Goal: Communication & Community: Answer question/provide support

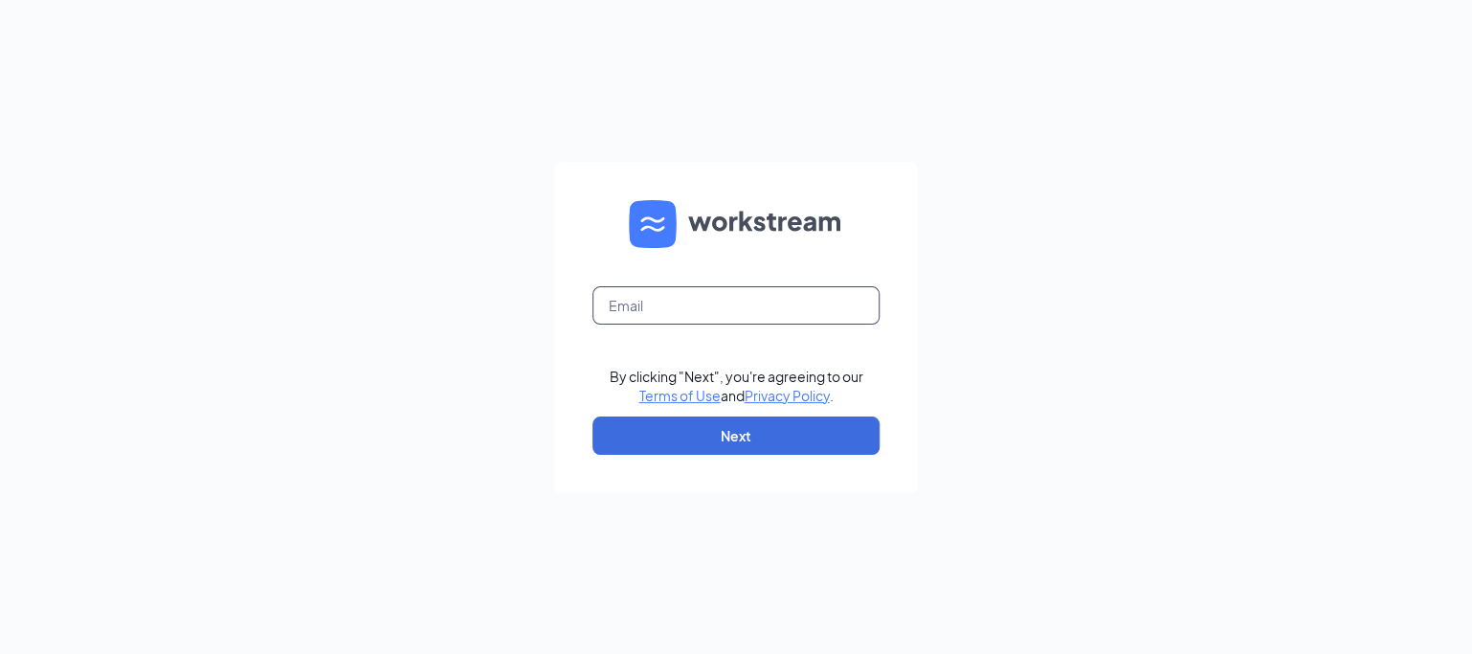
click at [703, 306] on input "text" at bounding box center [735, 305] width 287 height 38
type input "CSC-130_Vintage_park@chickensaladchick.com"
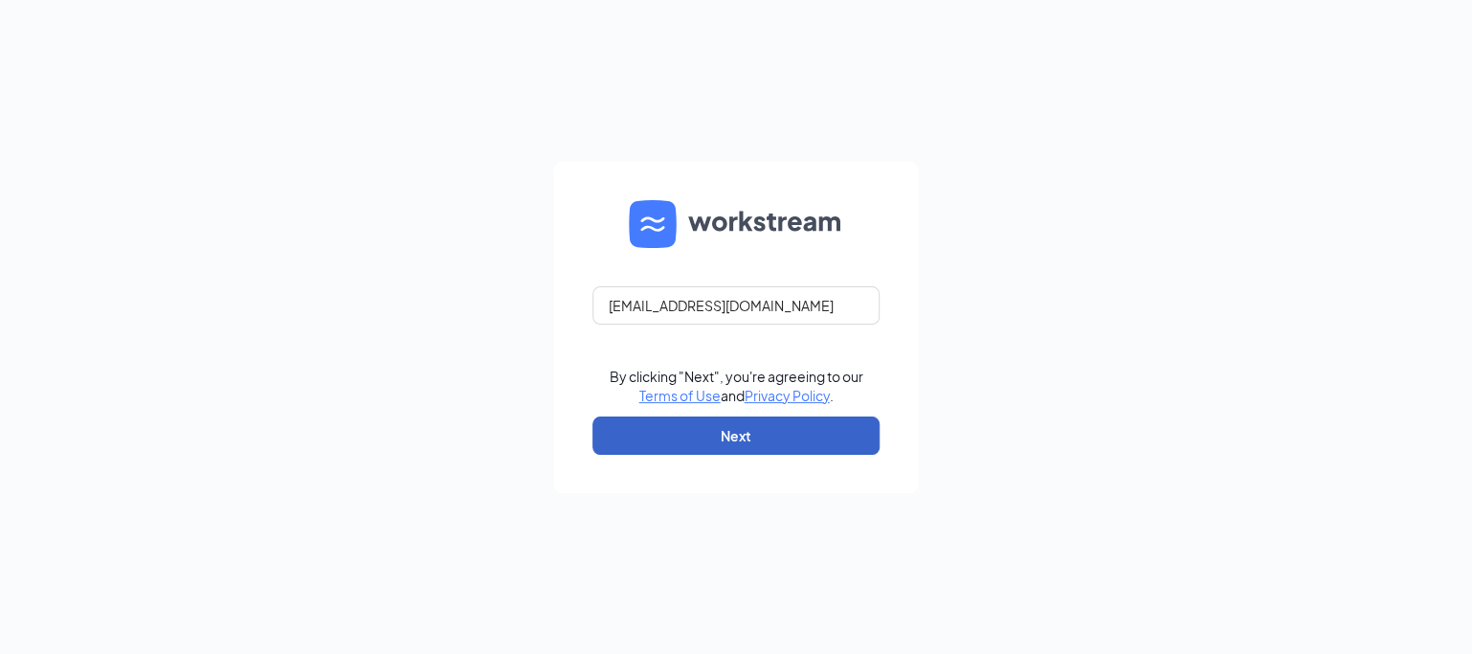
click at [759, 450] on button "Next" at bounding box center [735, 435] width 287 height 38
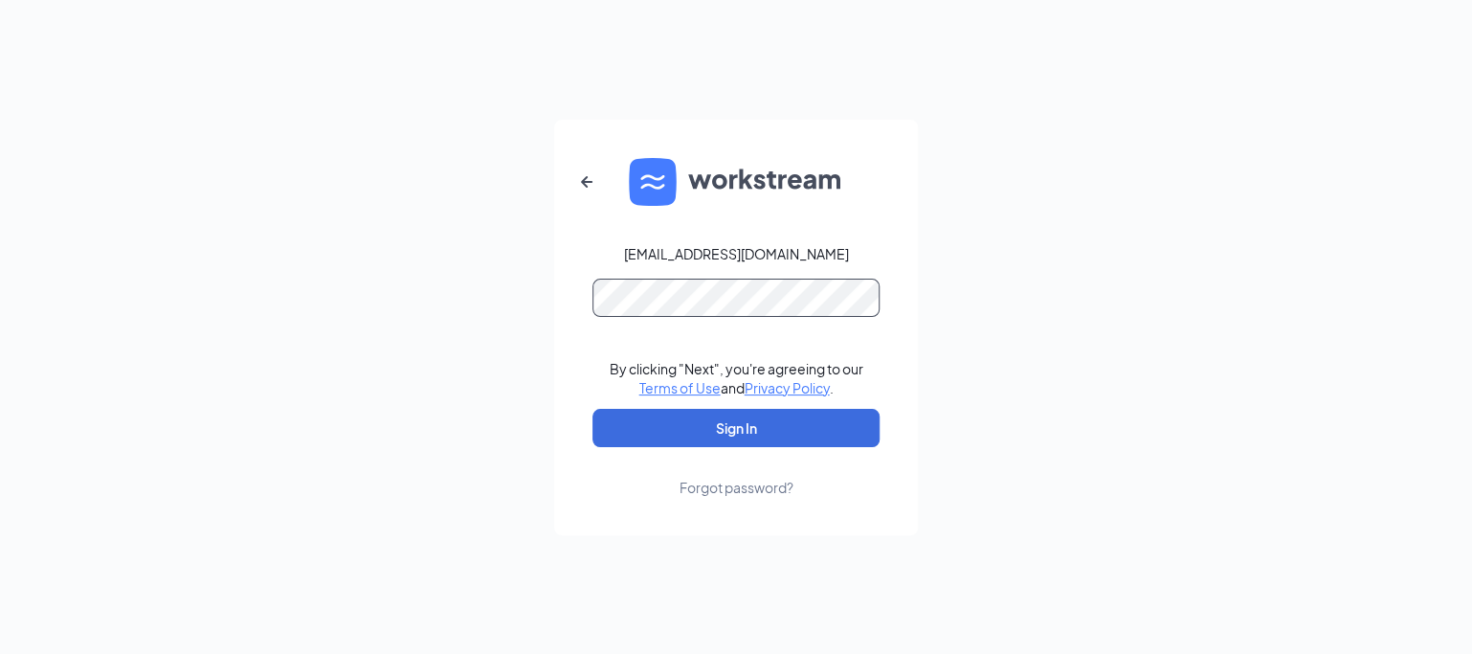
click at [592, 409] on button "Sign In" at bounding box center [735, 428] width 287 height 38
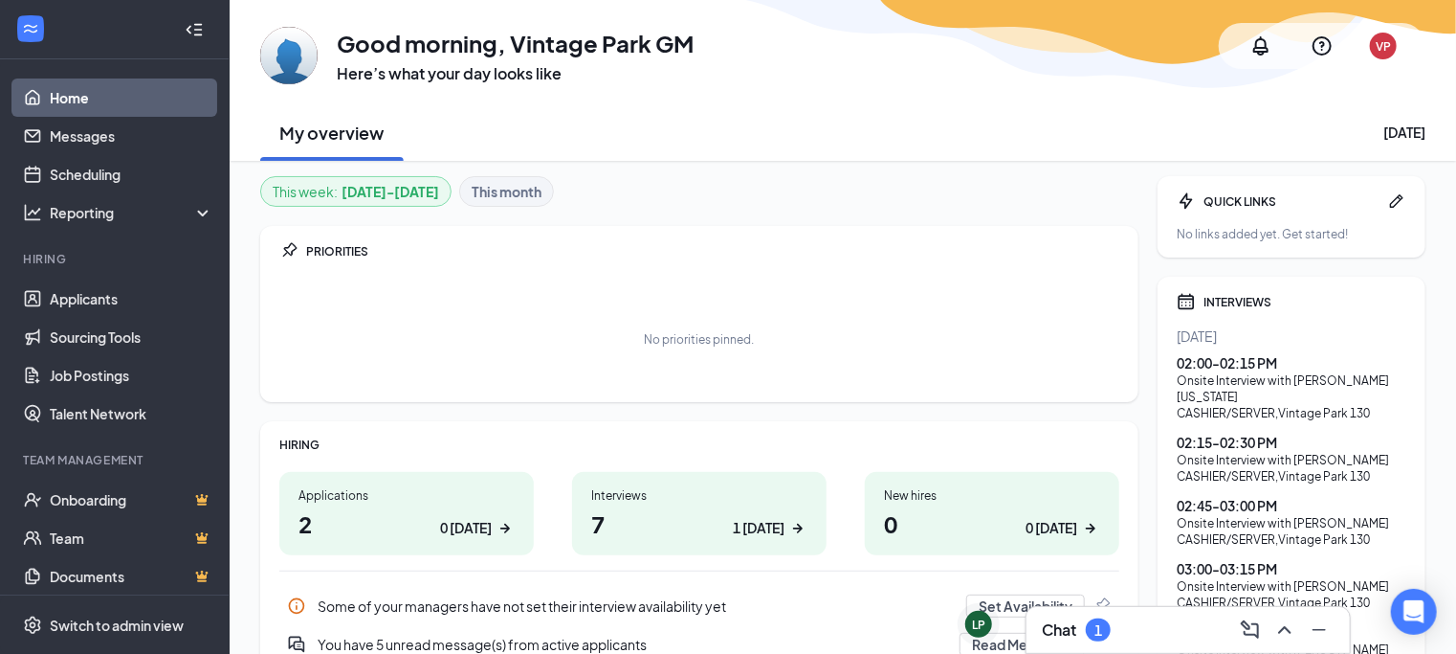
click at [1093, 627] on div "1" at bounding box center [1098, 629] width 25 height 23
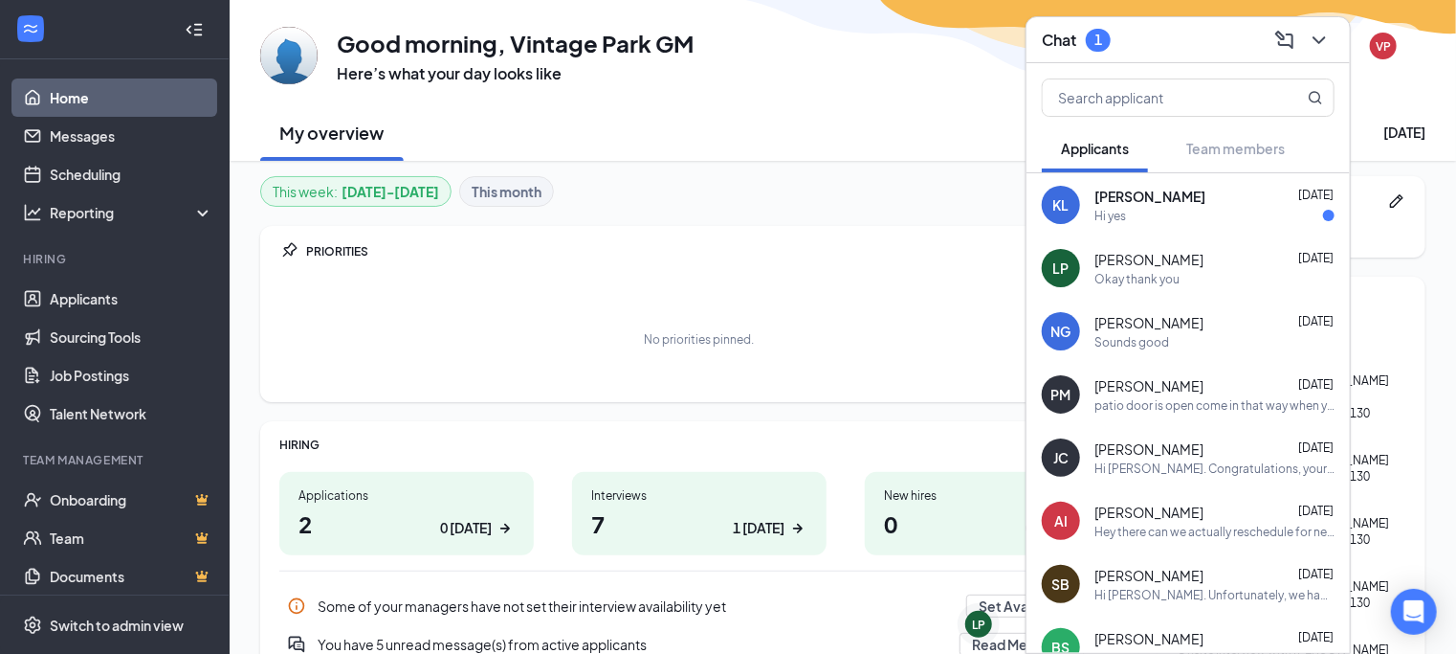
click at [1190, 210] on div "Hi yes" at bounding box center [1215, 216] width 240 height 16
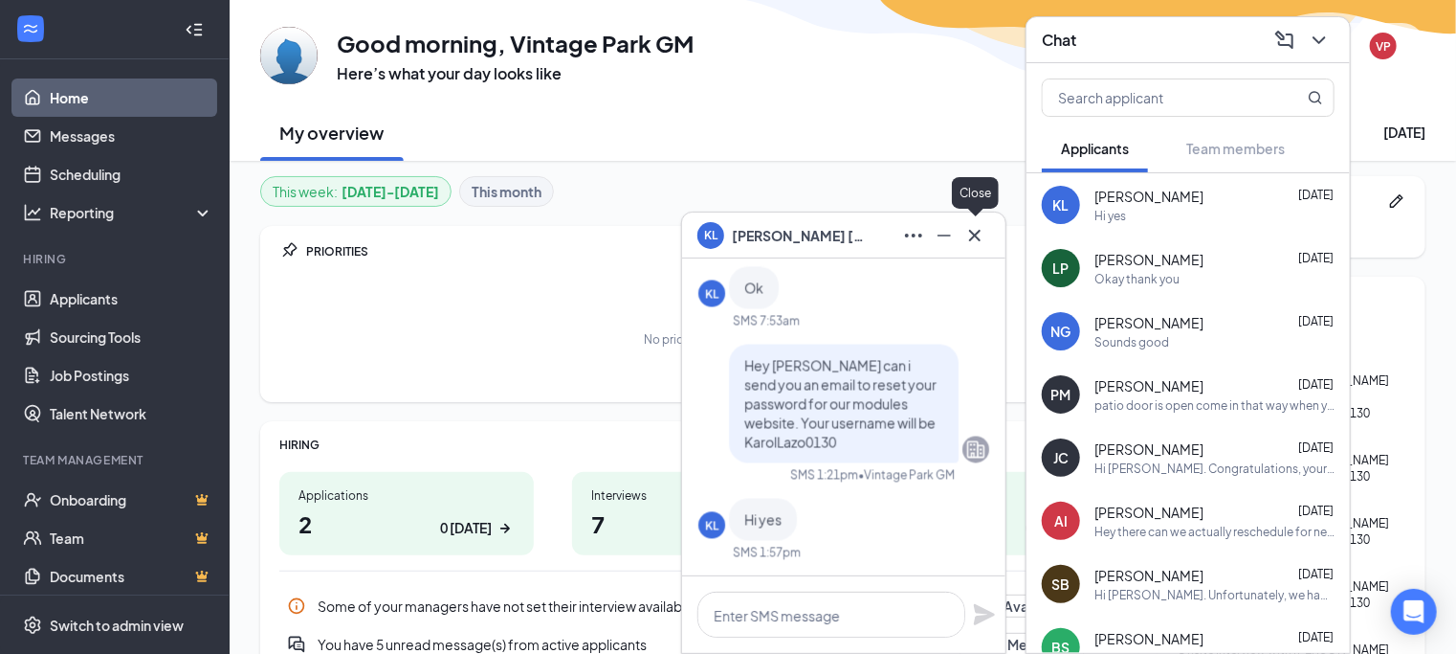
click at [984, 231] on icon "Cross" at bounding box center [975, 235] width 23 height 23
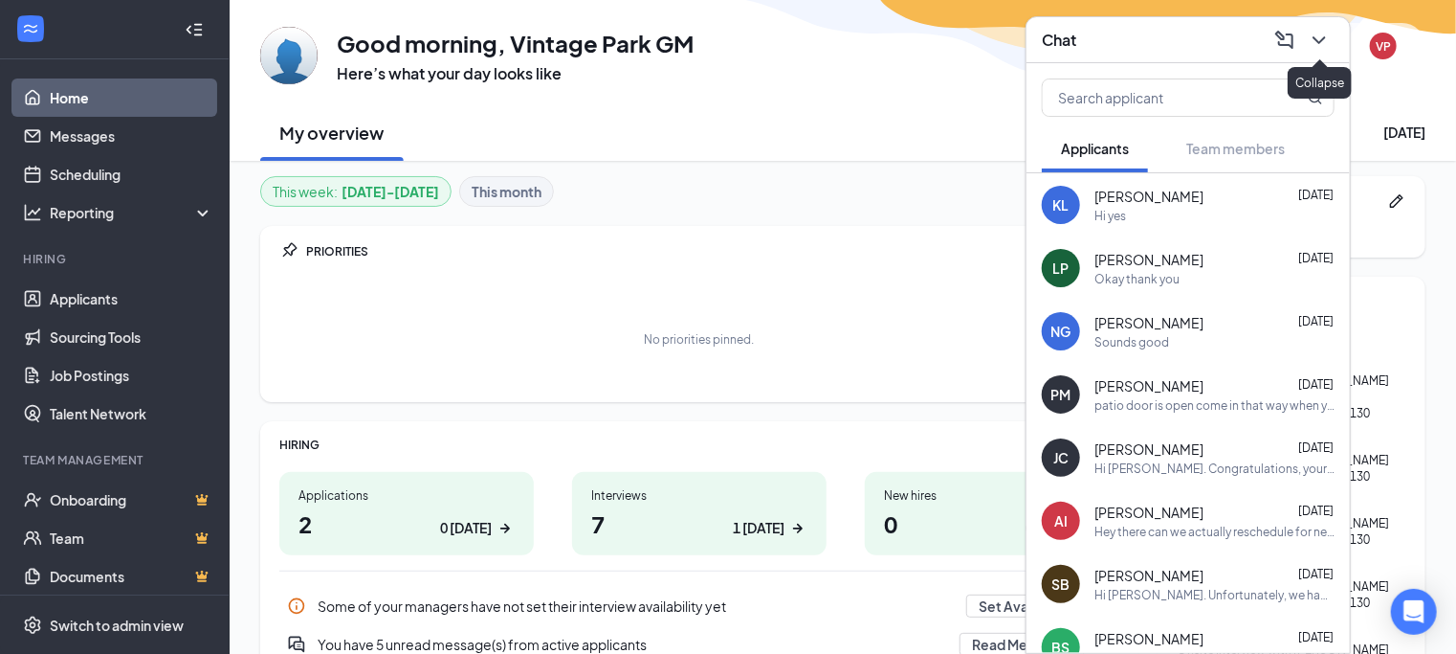
click at [1324, 43] on icon "ChevronDown" at bounding box center [1319, 40] width 23 height 23
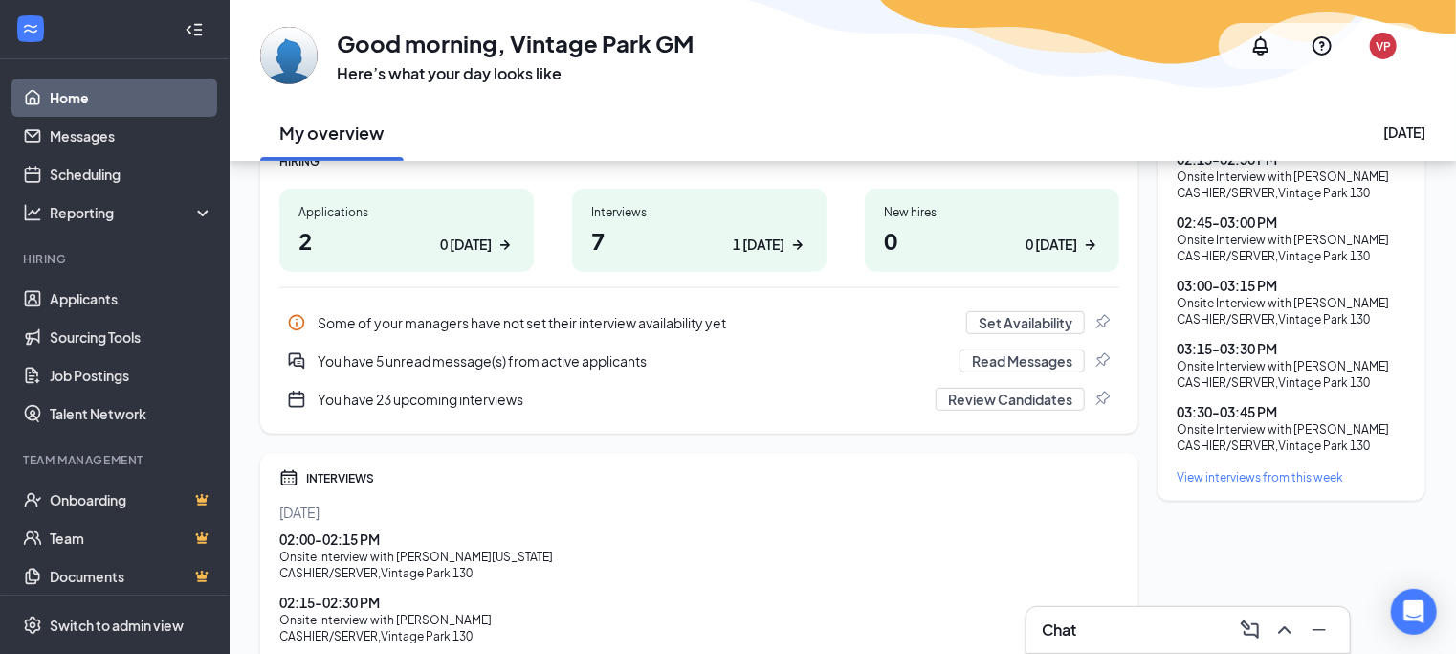
scroll to position [287, 0]
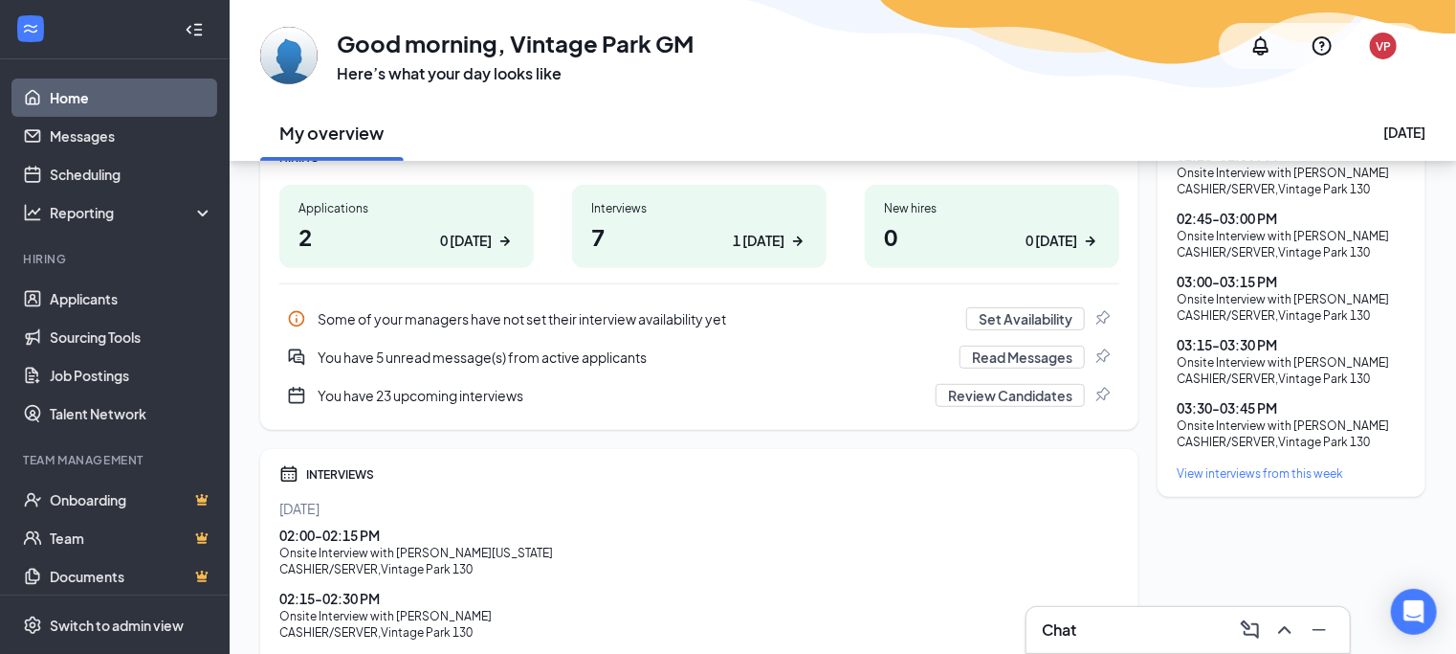
click at [1060, 629] on h3 "Chat" at bounding box center [1059, 629] width 34 height 21
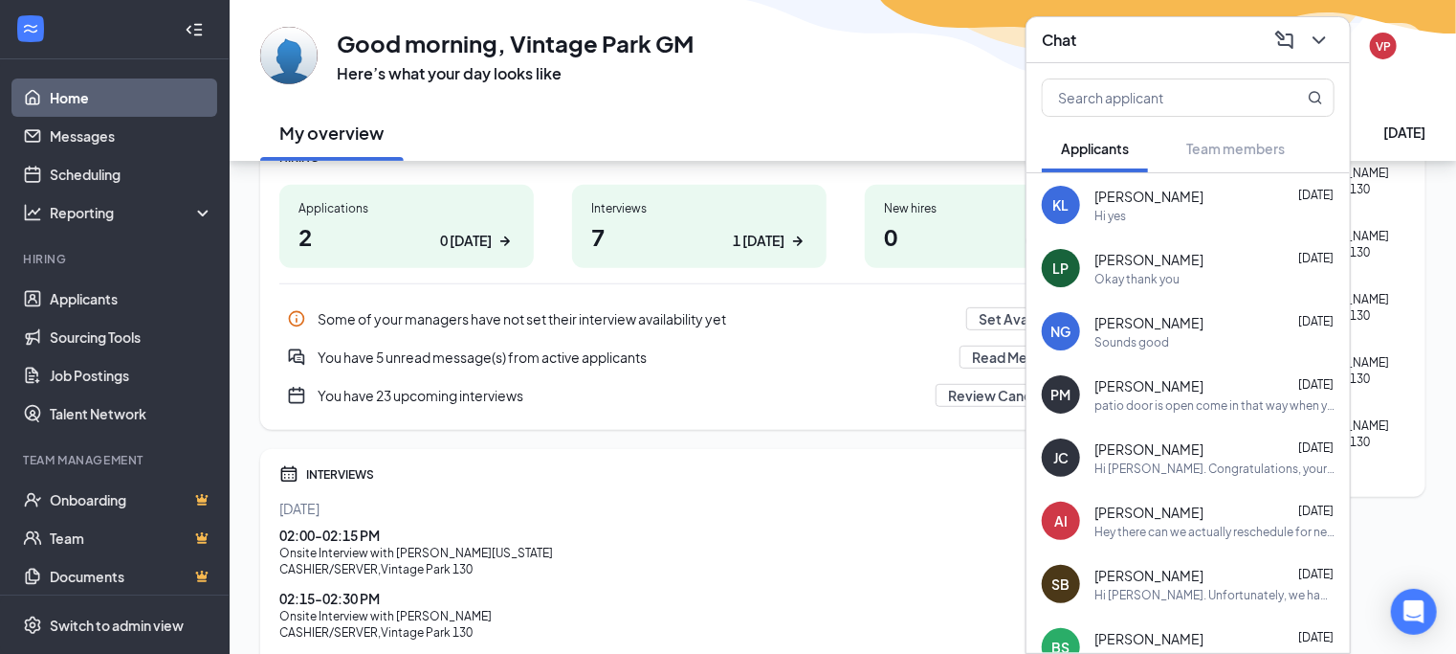
click at [1164, 280] on div "Okay thank you" at bounding box center [1137, 279] width 85 height 16
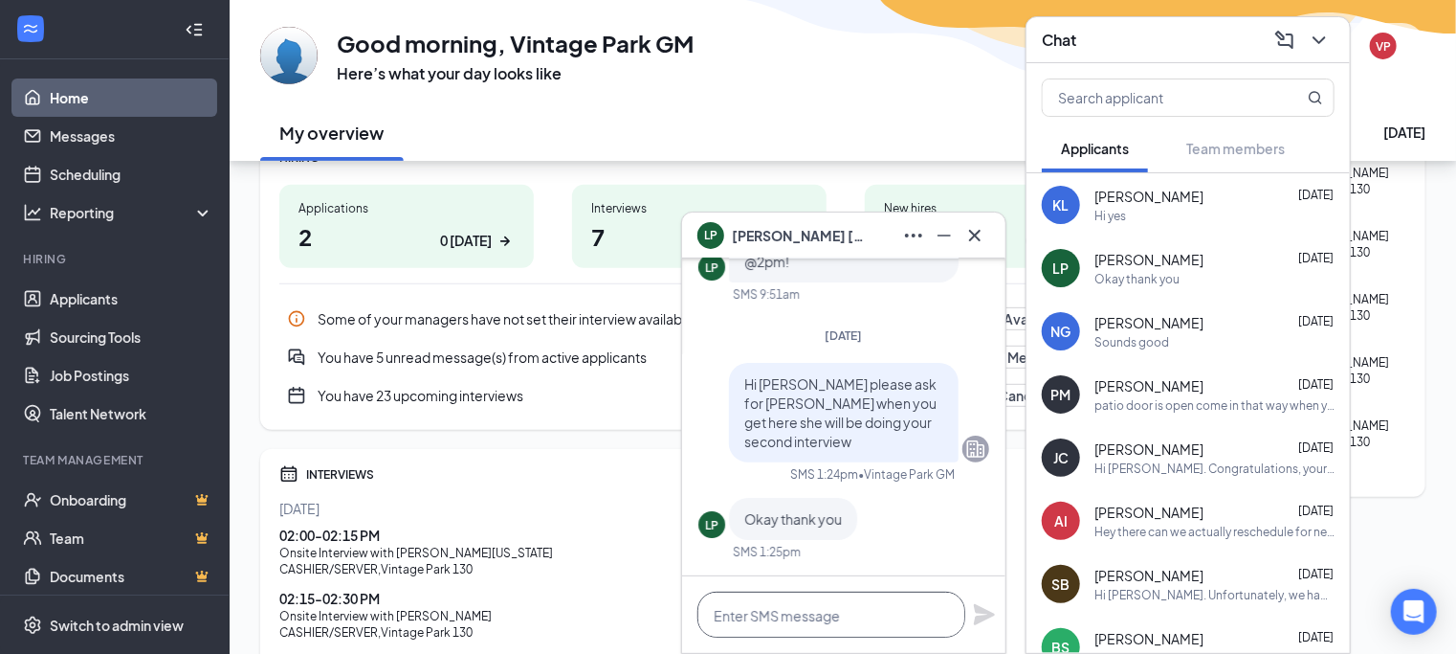
click at [826, 609] on textarea at bounding box center [832, 614] width 268 height 46
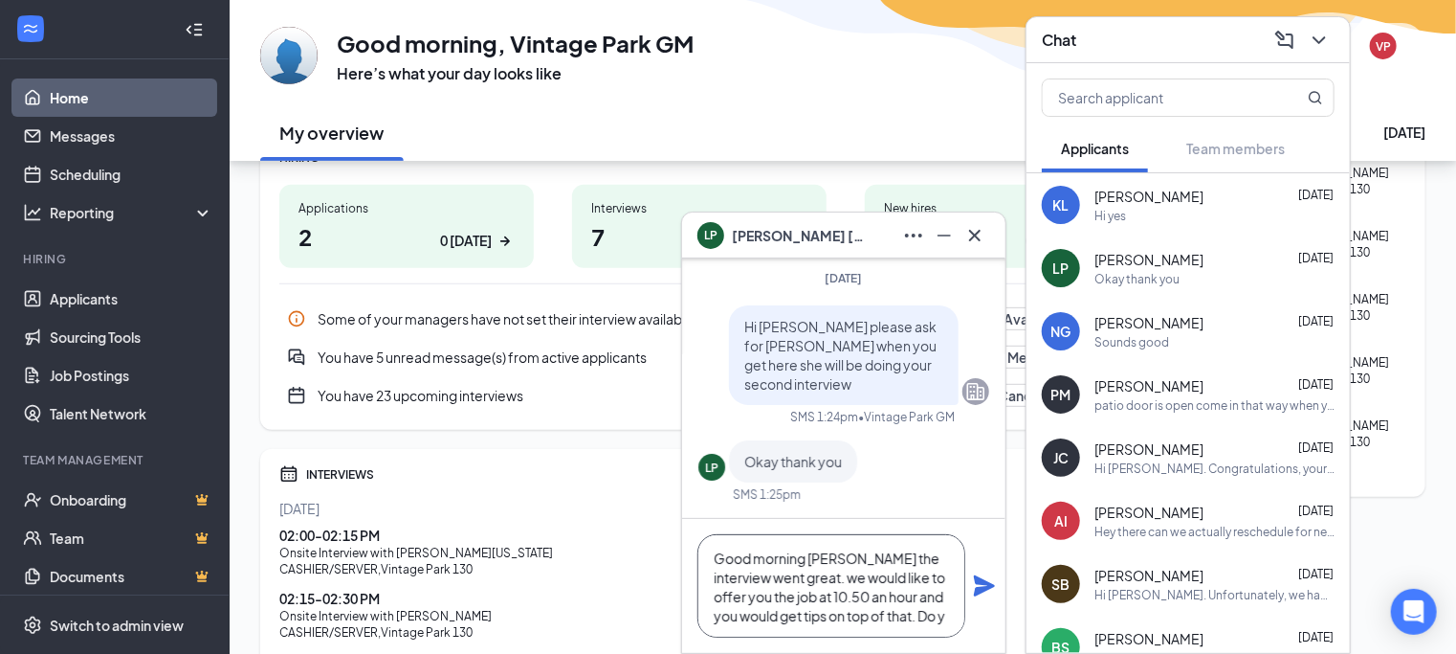
scroll to position [19, 0]
type textarea "Good morning [PERSON_NAME] the interview went great. we would like to offer you…"
click at [980, 585] on icon "Plane" at bounding box center [984, 585] width 21 height 21
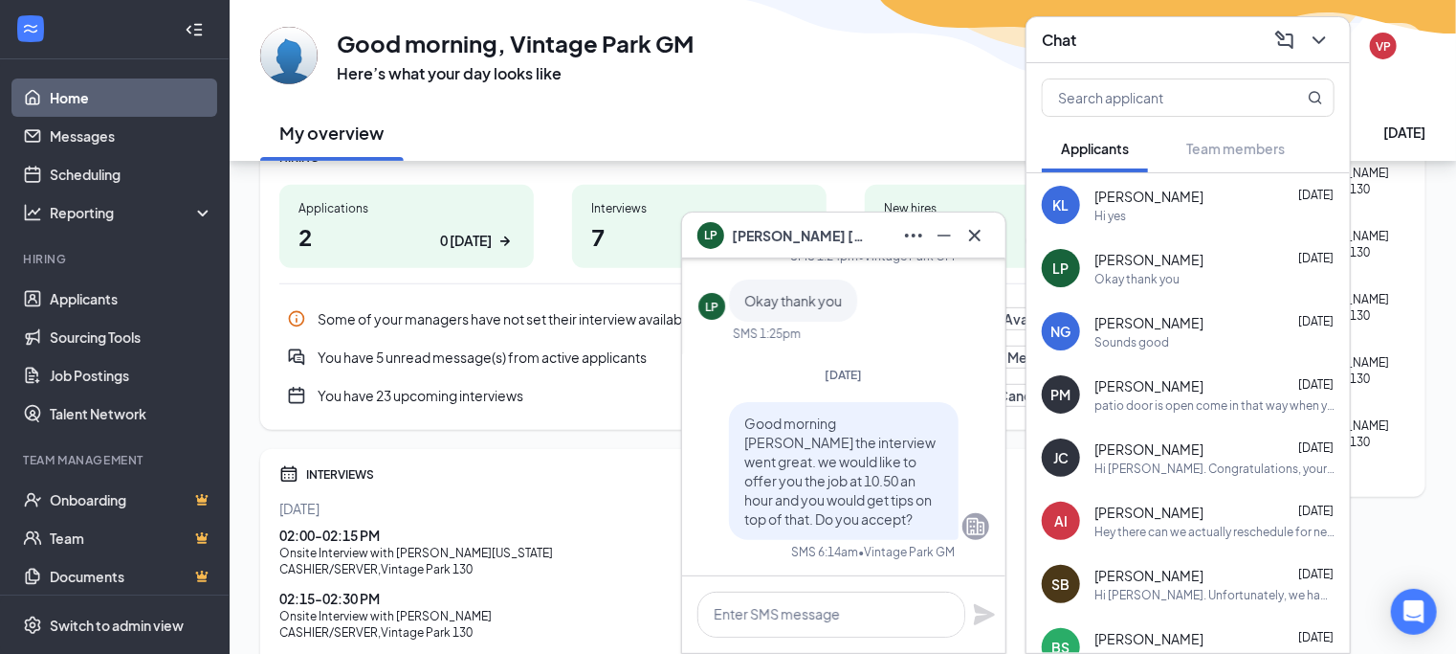
scroll to position [0, 0]
